Goal: Task Accomplishment & Management: Use online tool/utility

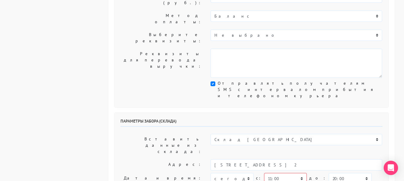
scroll to position [179, 0]
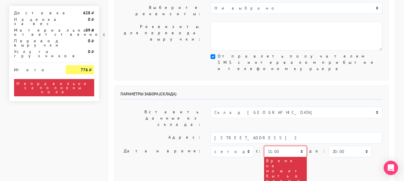
click at [290, 146] on select "00:00 00:30 01:00 01:30 02:00 02:30 03:00 03:30 04:00 04:30 05:00 05:30 06:00 0…" at bounding box center [285, 151] width 43 height 11
select select "16:30"
click at [264, 146] on select "00:00 00:30 01:00 01:30 02:00 02:30 03:00 03:30 04:00 04:30 05:00 05:30 06:00 0…" at bounding box center [285, 151] width 43 height 11
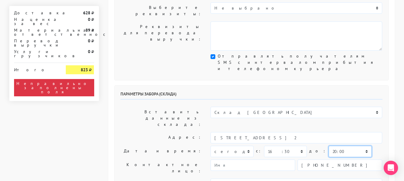
click at [329, 146] on select "00:00 00:30 01:00 01:30 02:00 02:30 03:00 03:30 04:00 04:30 05:00 05:30 06:00 0…" at bounding box center [350, 151] width 43 height 11
select select "17:30"
click at [329, 146] on select "00:00 00:30 01:00 01:30 02:00 02:30 03:00 03:30 04:00 04:30 05:00 05:30 06:00 0…" at bounding box center [350, 151] width 43 height 11
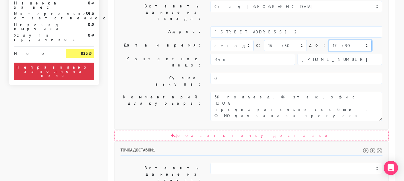
scroll to position [299, 0]
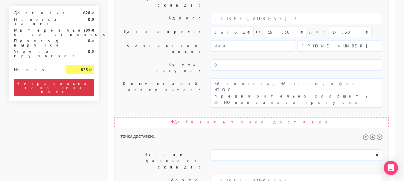
select select "17:00"
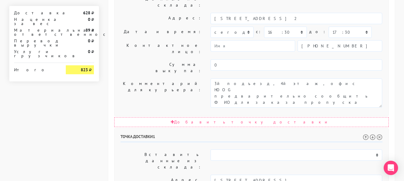
select select "19:00"
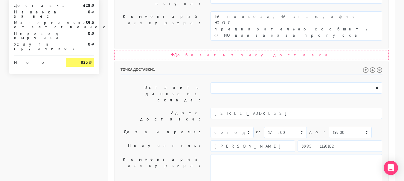
scroll to position [370, 0]
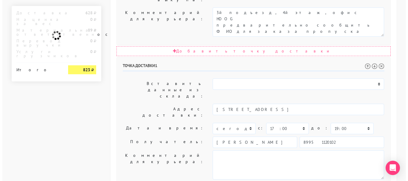
scroll to position [0, 0]
